Goal: Transaction & Acquisition: Purchase product/service

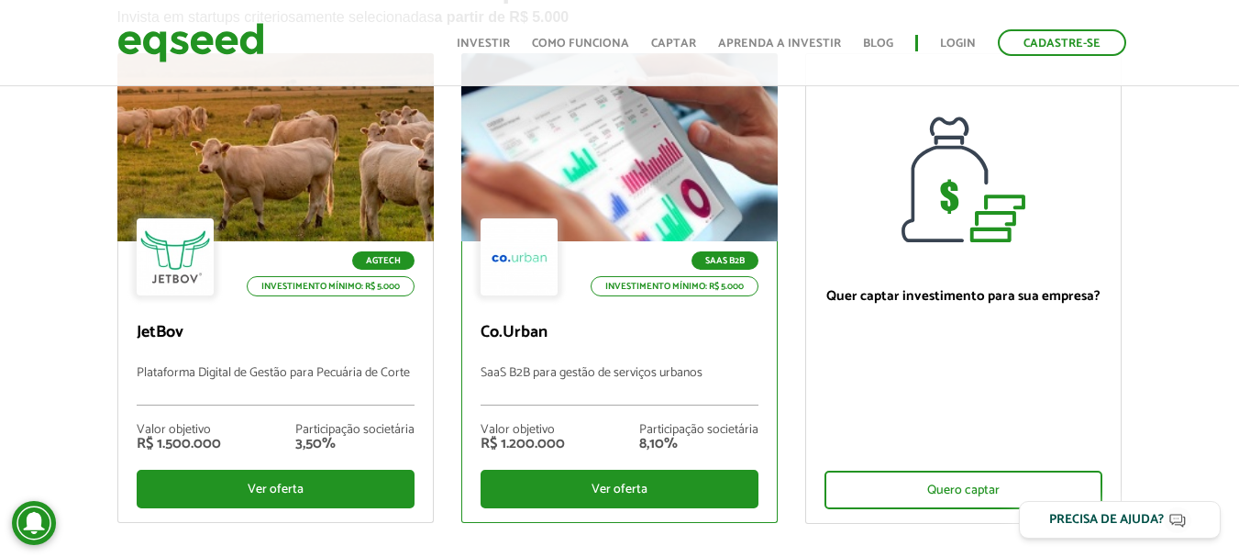
scroll to position [183, 0]
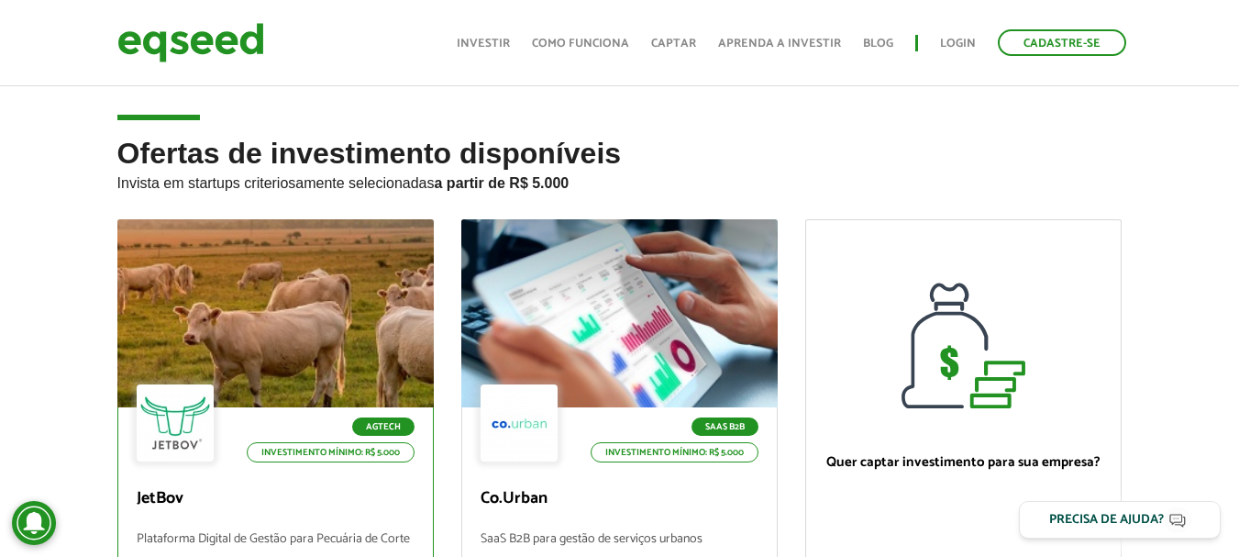
scroll to position [92, 0]
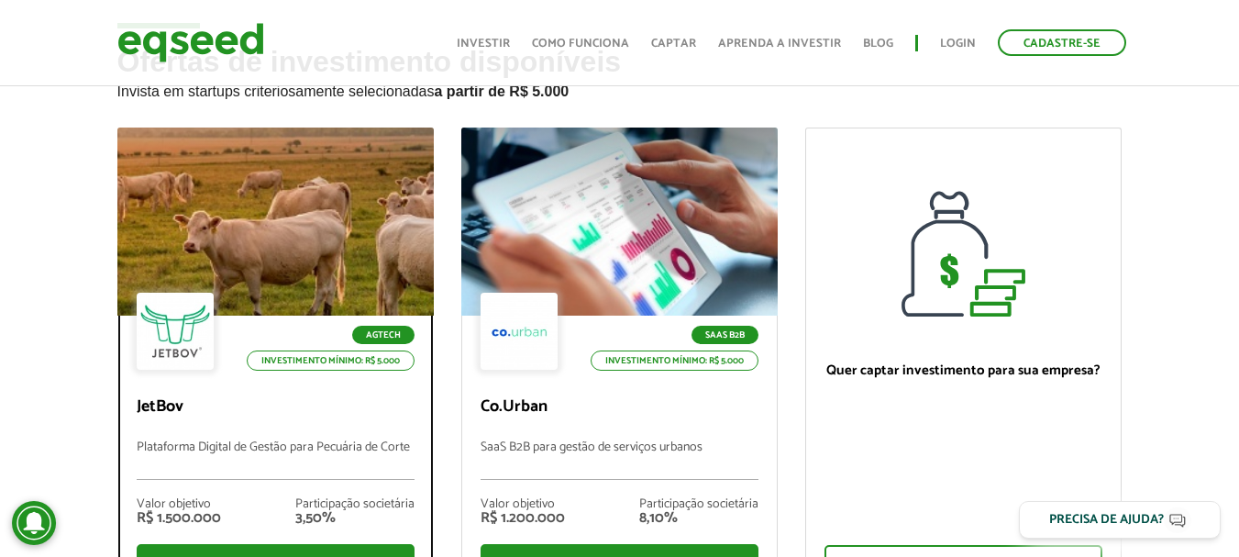
click at [338, 310] on div "Agtech Investimento mínimo: R$ 5.000" at bounding box center [276, 332] width 278 height 81
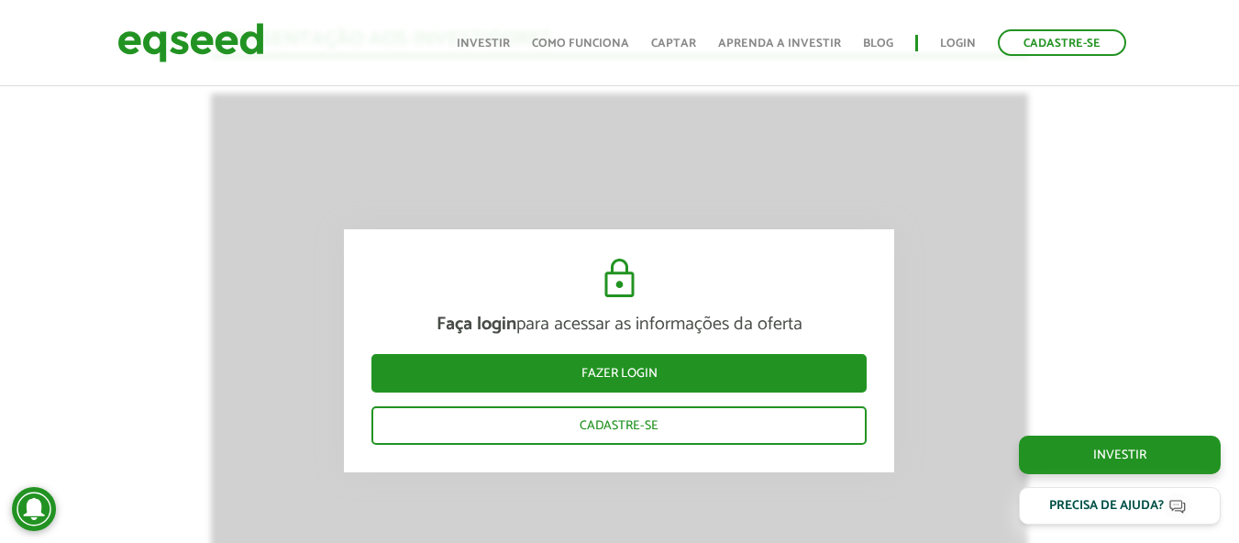
scroll to position [2488, 0]
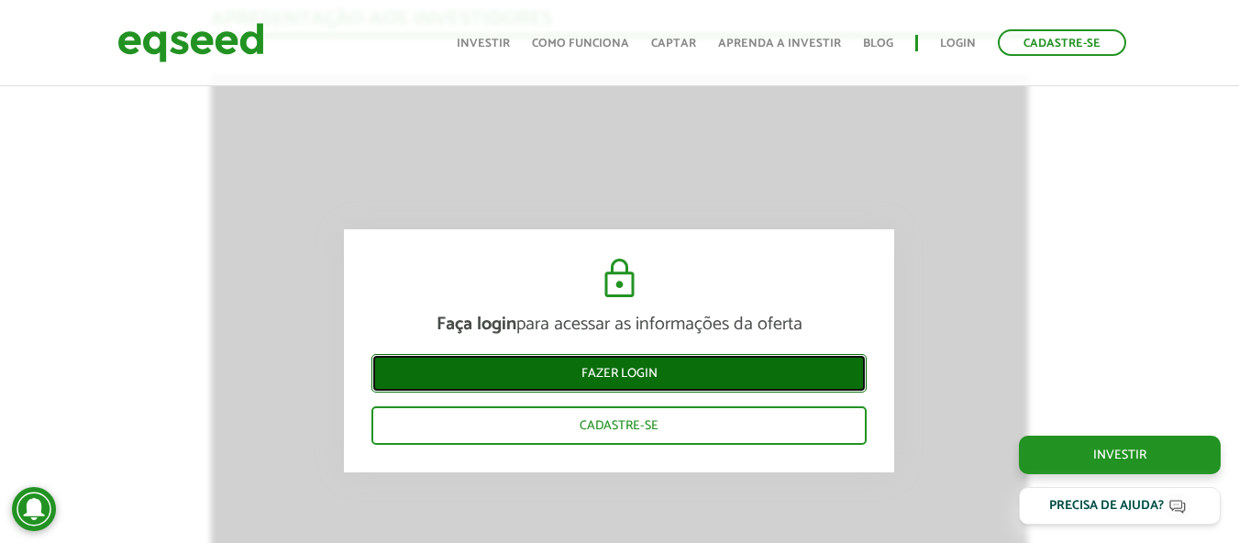
click at [689, 370] on link "Fazer login" at bounding box center [618, 373] width 495 height 39
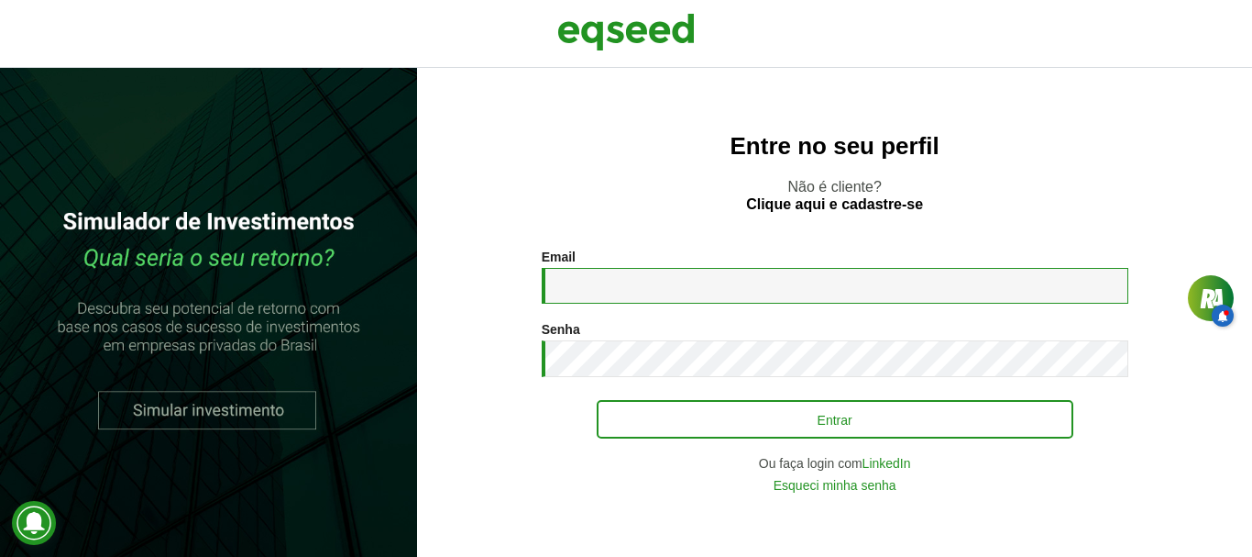
type input "**********"
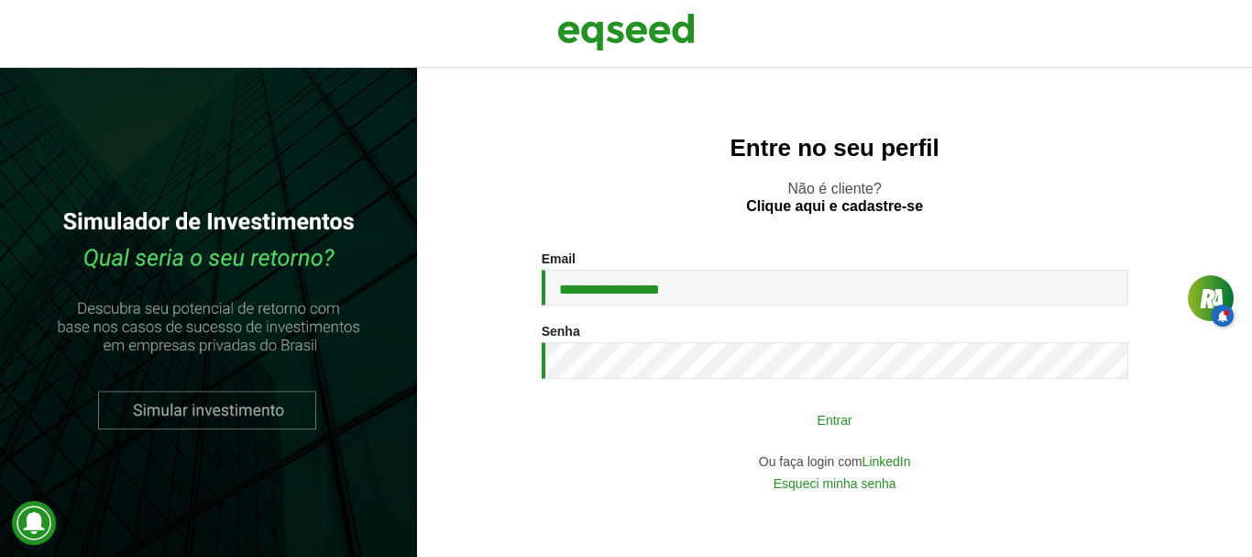
click at [898, 427] on button "Entrar" at bounding box center [835, 419] width 477 height 35
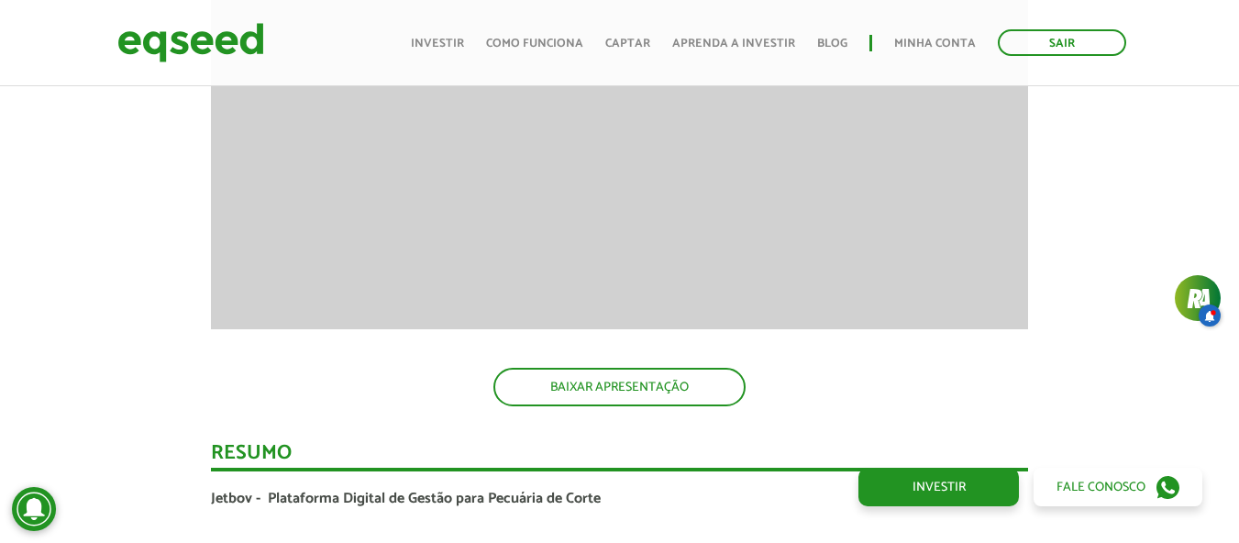
scroll to position [2391, 0]
